Goal: Transaction & Acquisition: Download file/media

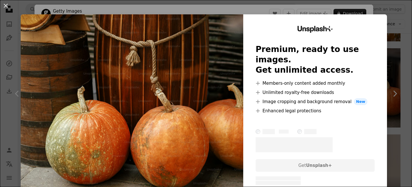
scroll to position [8, 0]
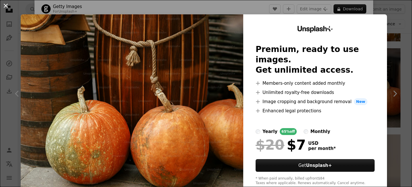
click at [5, 5] on button "An X shape" at bounding box center [5, 5] width 7 height 7
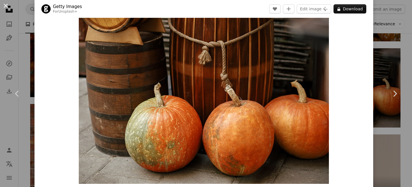
click at [4, 6] on button "An X shape" at bounding box center [5, 5] width 7 height 7
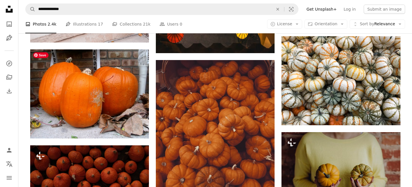
scroll to position [2887, 0]
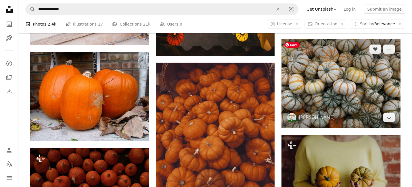
click at [326, 97] on img at bounding box center [341, 83] width 119 height 89
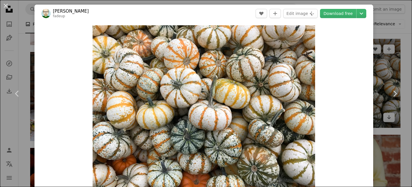
click at [326, 97] on div "Zoom in" at bounding box center [204, 108] width 339 height 173
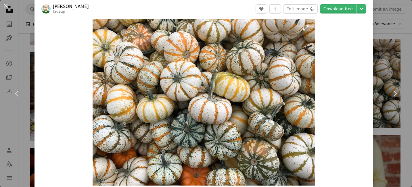
scroll to position [3, 0]
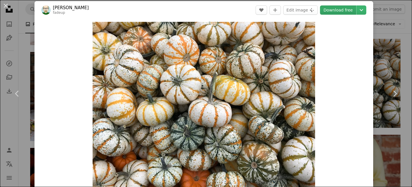
click at [345, 10] on link "Download free" at bounding box center [338, 9] width 36 height 9
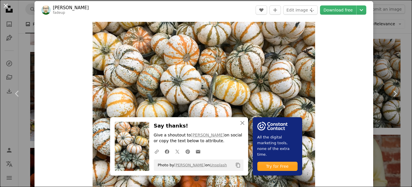
click at [7, 5] on button "An X shape" at bounding box center [5, 5] width 7 height 7
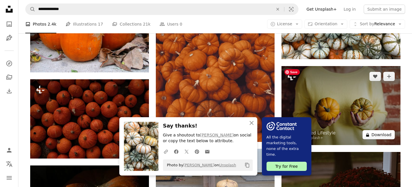
scroll to position [2950, 0]
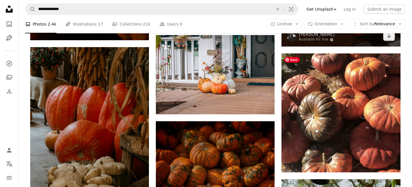
scroll to position [3241, 0]
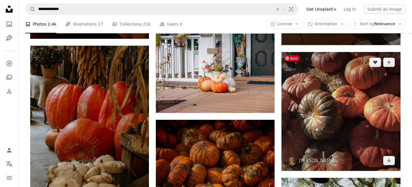
click at [350, 116] on img at bounding box center [341, 111] width 119 height 119
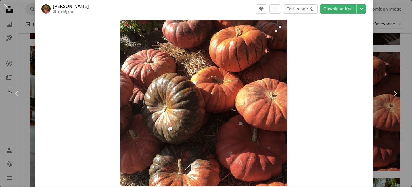
scroll to position [7, 0]
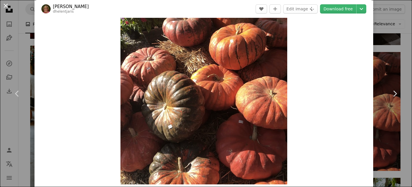
click at [6, 6] on button "An X shape" at bounding box center [5, 5] width 7 height 7
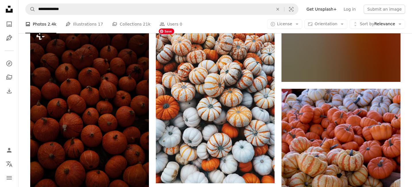
scroll to position [4470, 0]
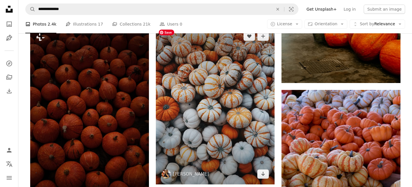
click at [228, 106] on img at bounding box center [215, 105] width 119 height 159
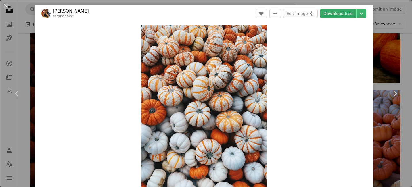
click at [345, 12] on link "Download free" at bounding box center [338, 13] width 36 height 9
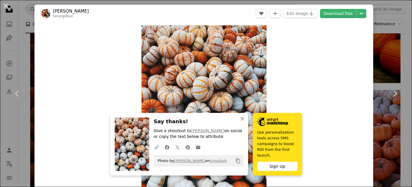
click at [4, 5] on button "An X shape" at bounding box center [5, 5] width 7 height 7
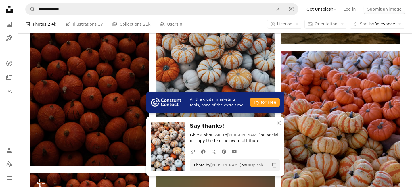
scroll to position [4531, 0]
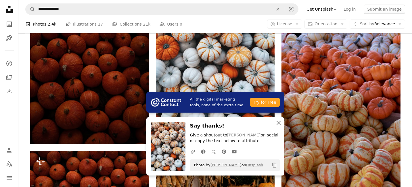
click at [280, 123] on icon "An X shape" at bounding box center [278, 123] width 7 height 7
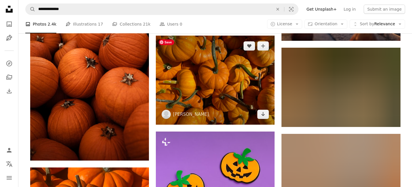
scroll to position [6568, 0]
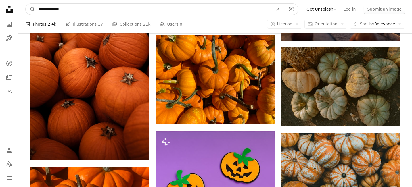
drag, startPoint x: 83, startPoint y: 9, endPoint x: 71, endPoint y: 8, distance: 11.8
click at [71, 8] on input "**********" at bounding box center [153, 9] width 236 height 11
type input "**********"
click button "A magnifying glass" at bounding box center [31, 9] width 10 height 11
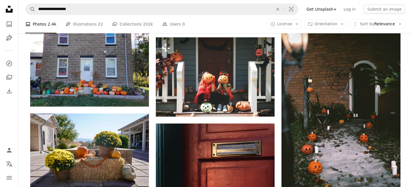
scroll to position [394, 0]
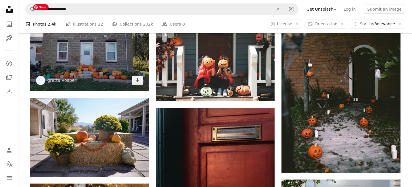
click at [112, 68] on img at bounding box center [89, 46] width 119 height 89
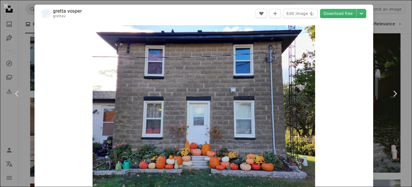
click at [46, 13] on img at bounding box center [45, 13] width 9 height 9
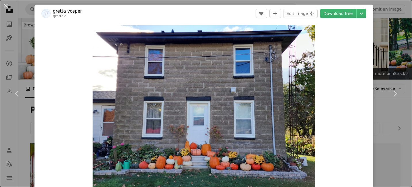
scroll to position [394, 0]
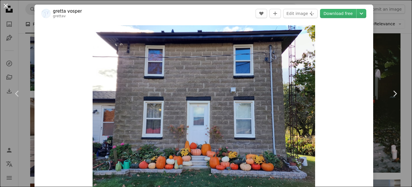
click at [5, 9] on button "An X shape" at bounding box center [5, 5] width 7 height 7
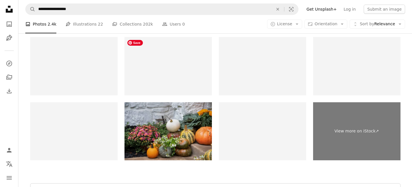
scroll to position [1240, 0]
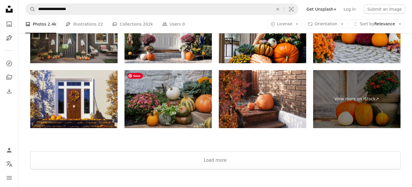
click at [178, 93] on img at bounding box center [168, 99] width 87 height 58
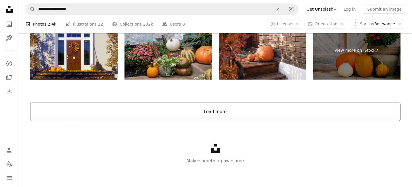
click at [203, 111] on button "Load more" at bounding box center [215, 112] width 371 height 18
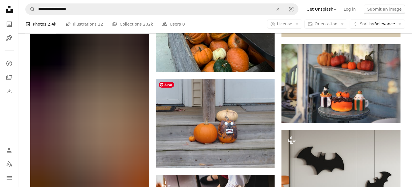
scroll to position [3019, 0]
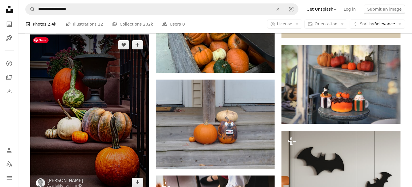
click at [107, 113] on img at bounding box center [89, 114] width 119 height 159
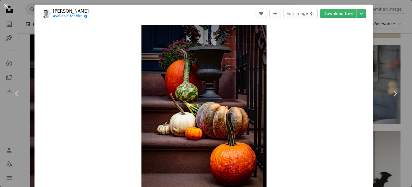
click at [5, 7] on button "An X shape" at bounding box center [5, 5] width 7 height 7
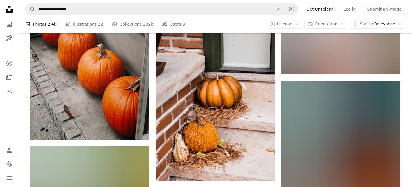
scroll to position [3874, 0]
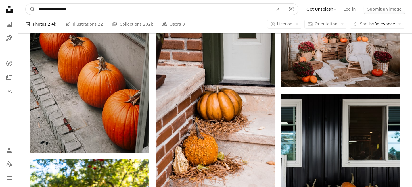
drag, startPoint x: 119, startPoint y: 11, endPoint x: 45, endPoint y: 1, distance: 74.6
click at [45, 1] on nav "**********" at bounding box center [215, 9] width 394 height 18
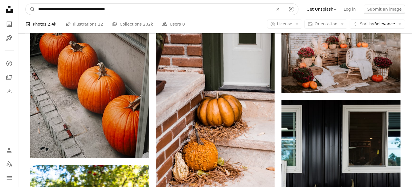
type input "**********"
click button "A magnifying glass" at bounding box center [31, 9] width 10 height 11
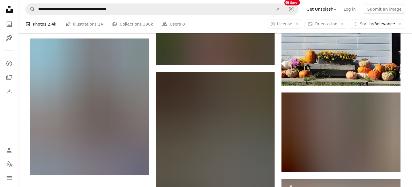
scroll to position [766, 0]
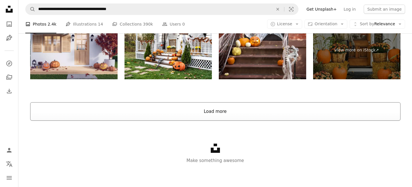
click at [212, 113] on button "Load more" at bounding box center [215, 111] width 371 height 18
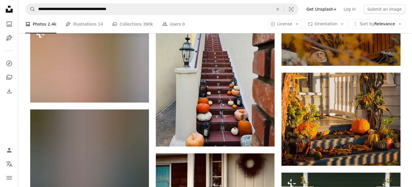
scroll to position [1579, 0]
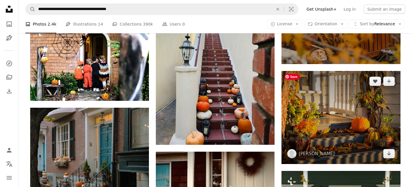
click at [321, 115] on img at bounding box center [341, 117] width 119 height 93
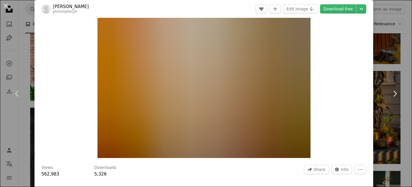
scroll to position [31, 0]
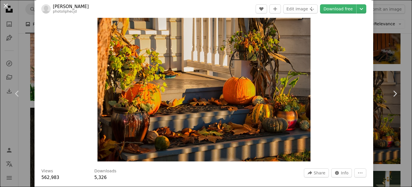
click at [7, 4] on button "An X shape" at bounding box center [5, 5] width 7 height 7
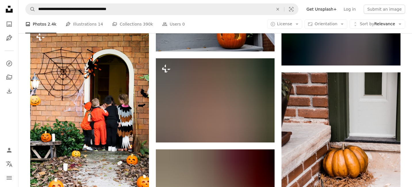
scroll to position [3013, 0]
